Goal: Find specific page/section: Find specific page/section

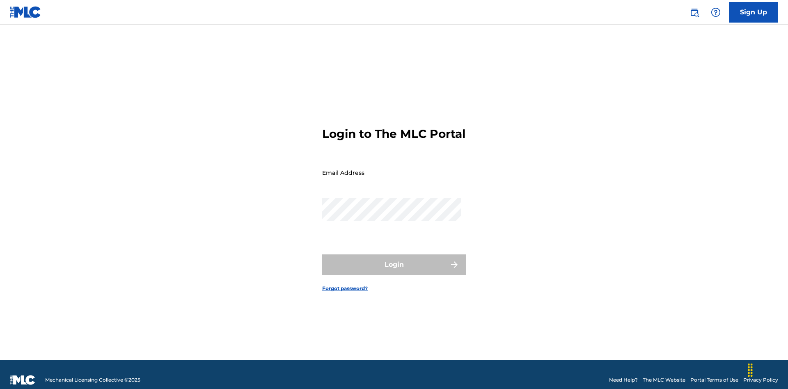
scroll to position [11, 0]
click at [392, 169] on input "Email Address" at bounding box center [391, 172] width 139 height 23
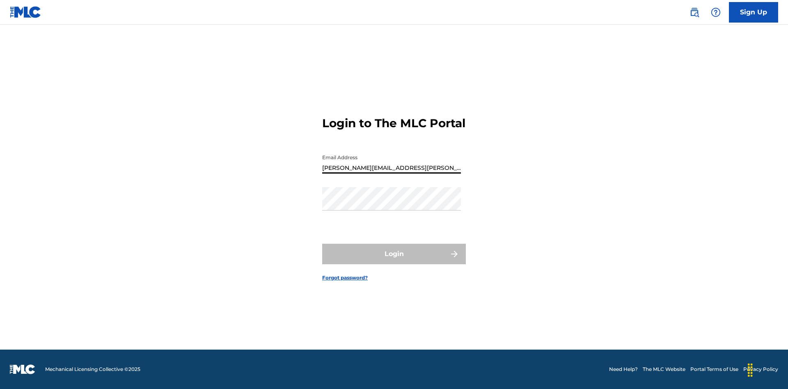
type input "[PERSON_NAME][EMAIL_ADDRESS][PERSON_NAME][DOMAIN_NAME]"
click at [394, 261] on button "Login" at bounding box center [394, 254] width 144 height 21
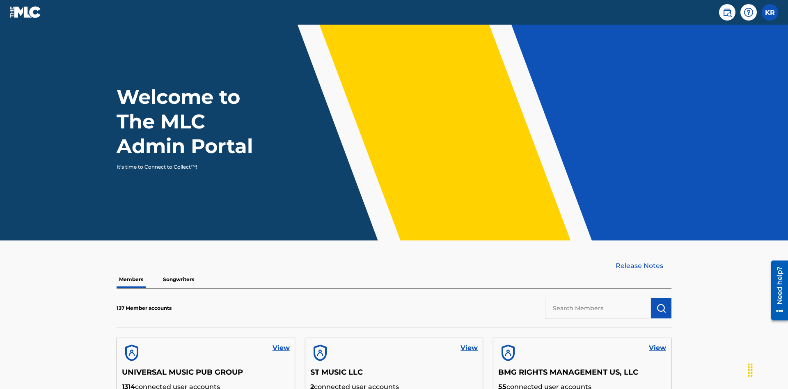
click at [598, 298] on input "text" at bounding box center [598, 308] width 106 height 21
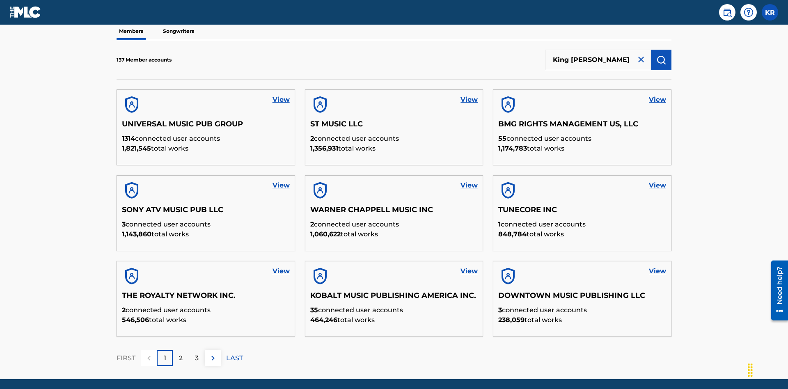
type input "King [PERSON_NAME]"
click at [661, 55] on img "submit" at bounding box center [661, 60] width 10 height 10
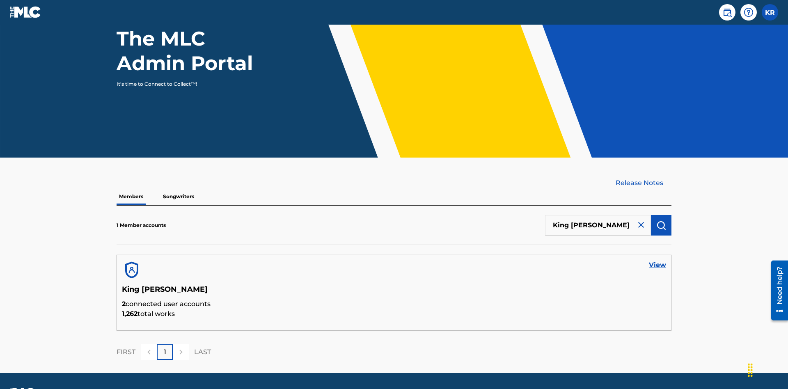
click at [658, 260] on link "View" at bounding box center [657, 265] width 17 height 10
